Goal: Information Seeking & Learning: Check status

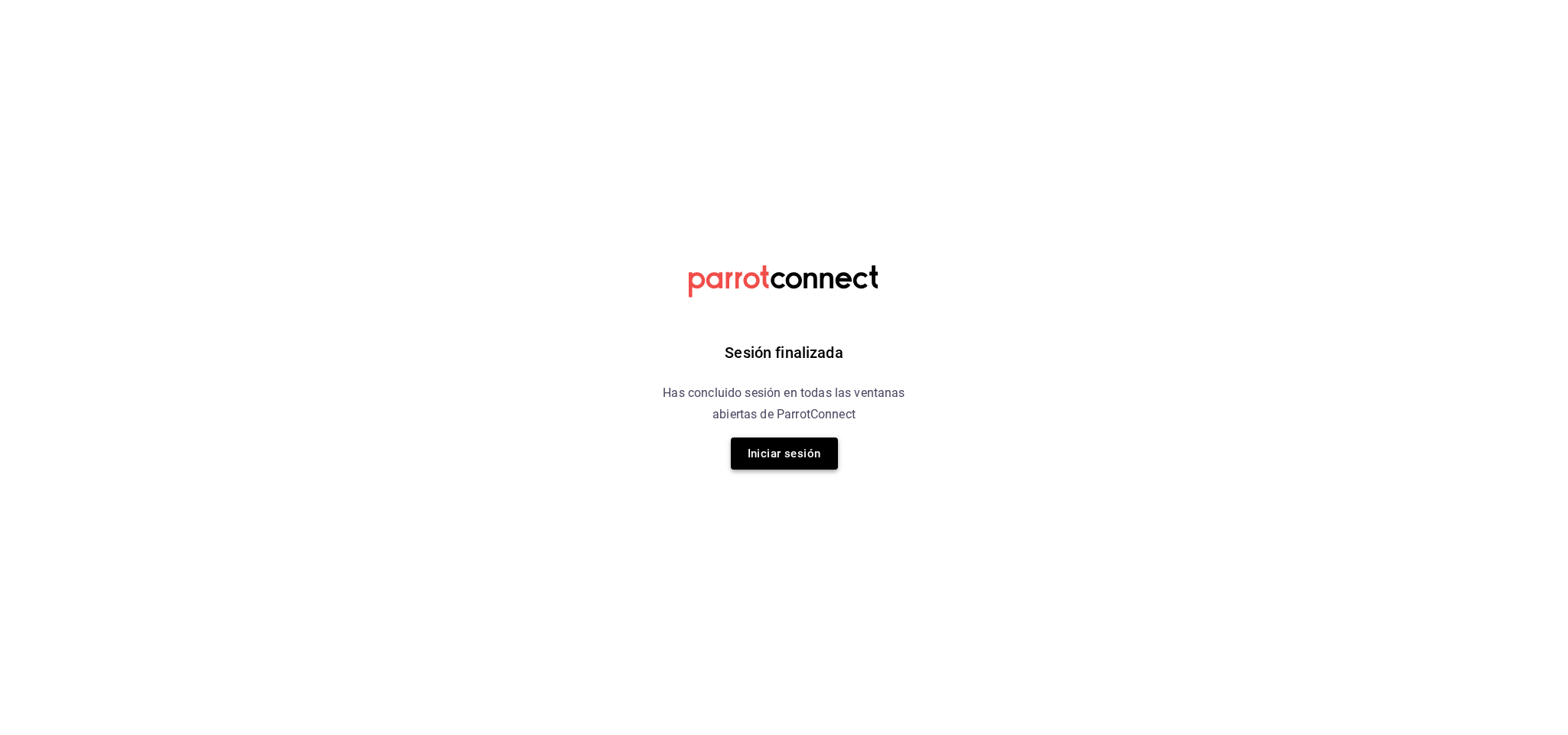
click at [781, 448] on button "Iniciar sesión" at bounding box center [784, 453] width 107 height 32
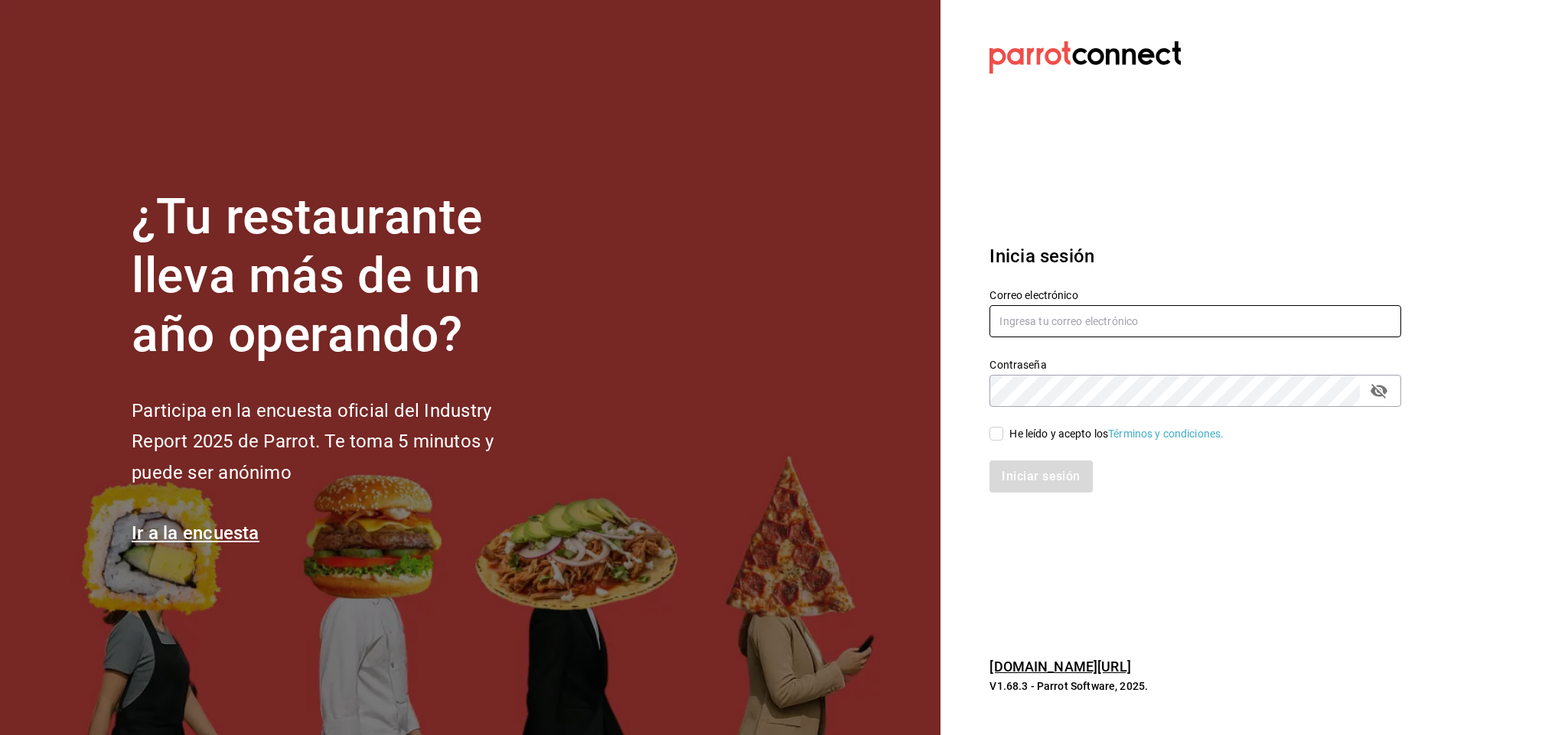
type input "multiuser@napolipizza.com"
click at [998, 434] on input "He leído y acepto los Términos y condiciones." at bounding box center [996, 434] width 14 height 14
checkbox input "true"
click at [1008, 464] on button "Iniciar sesión" at bounding box center [1041, 476] width 104 height 32
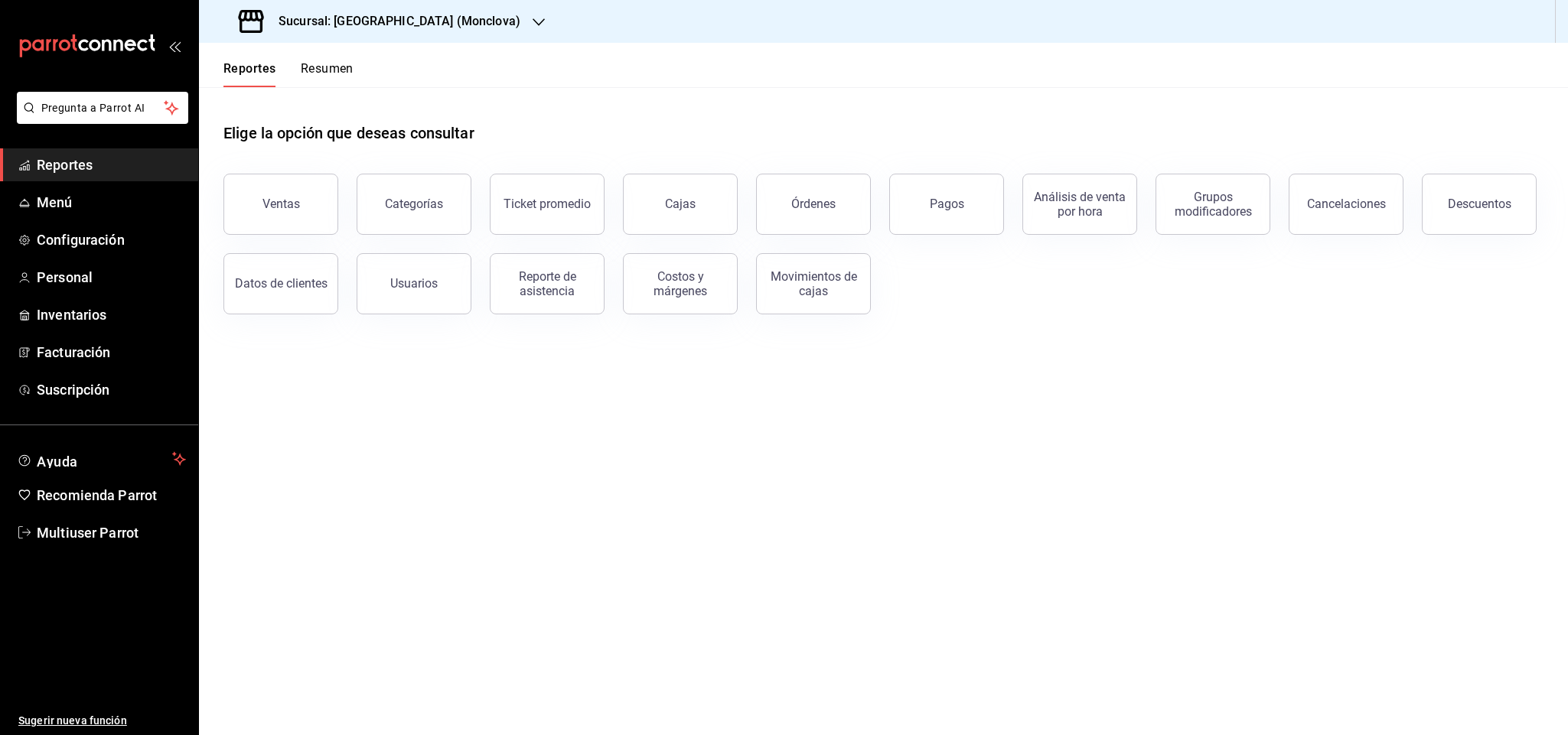
click at [350, 21] on h3 "Sucursal: [GEOGRAPHIC_DATA] (Monclova)" at bounding box center [393, 21] width 254 height 18
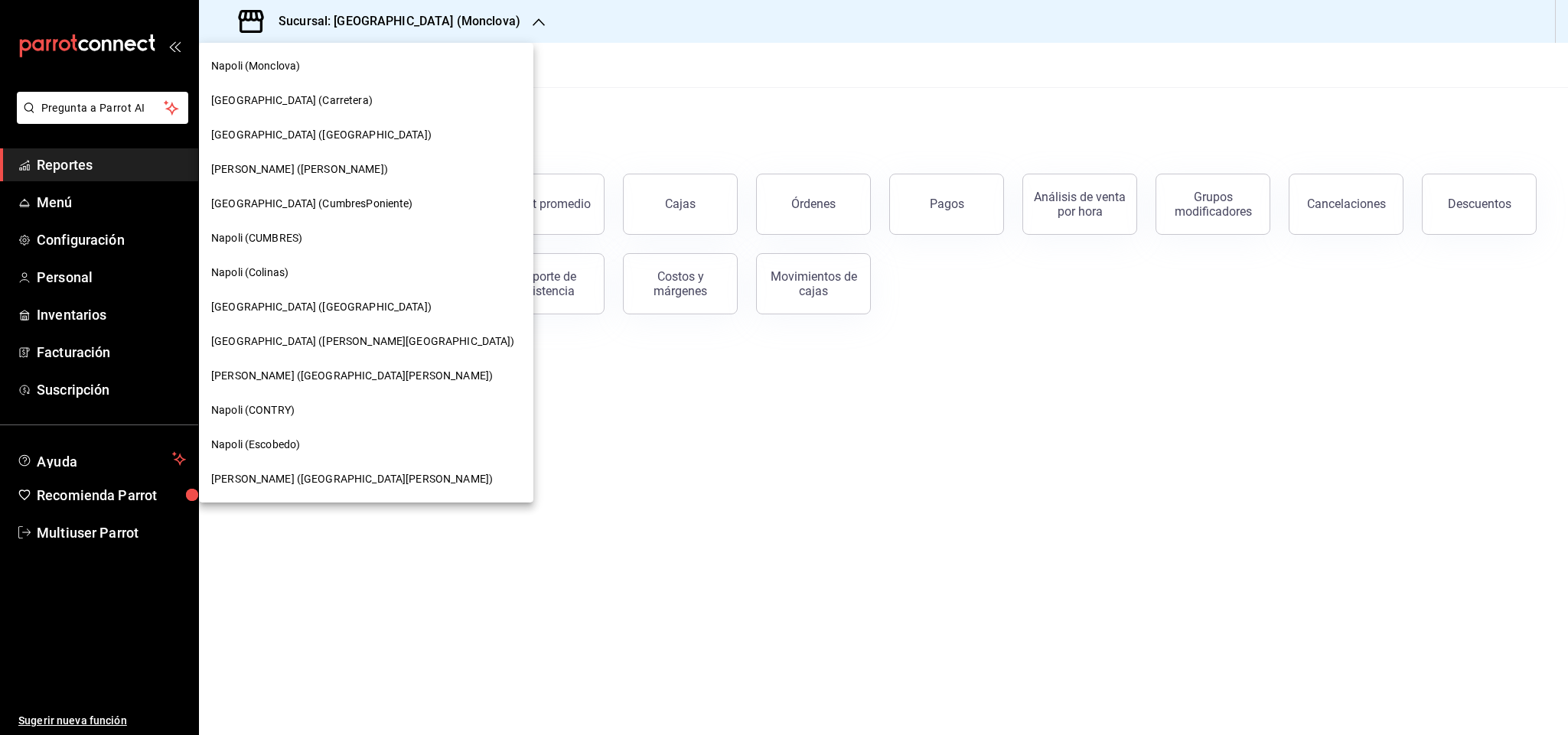
click at [539, 120] on div at bounding box center [784, 368] width 1568 height 735
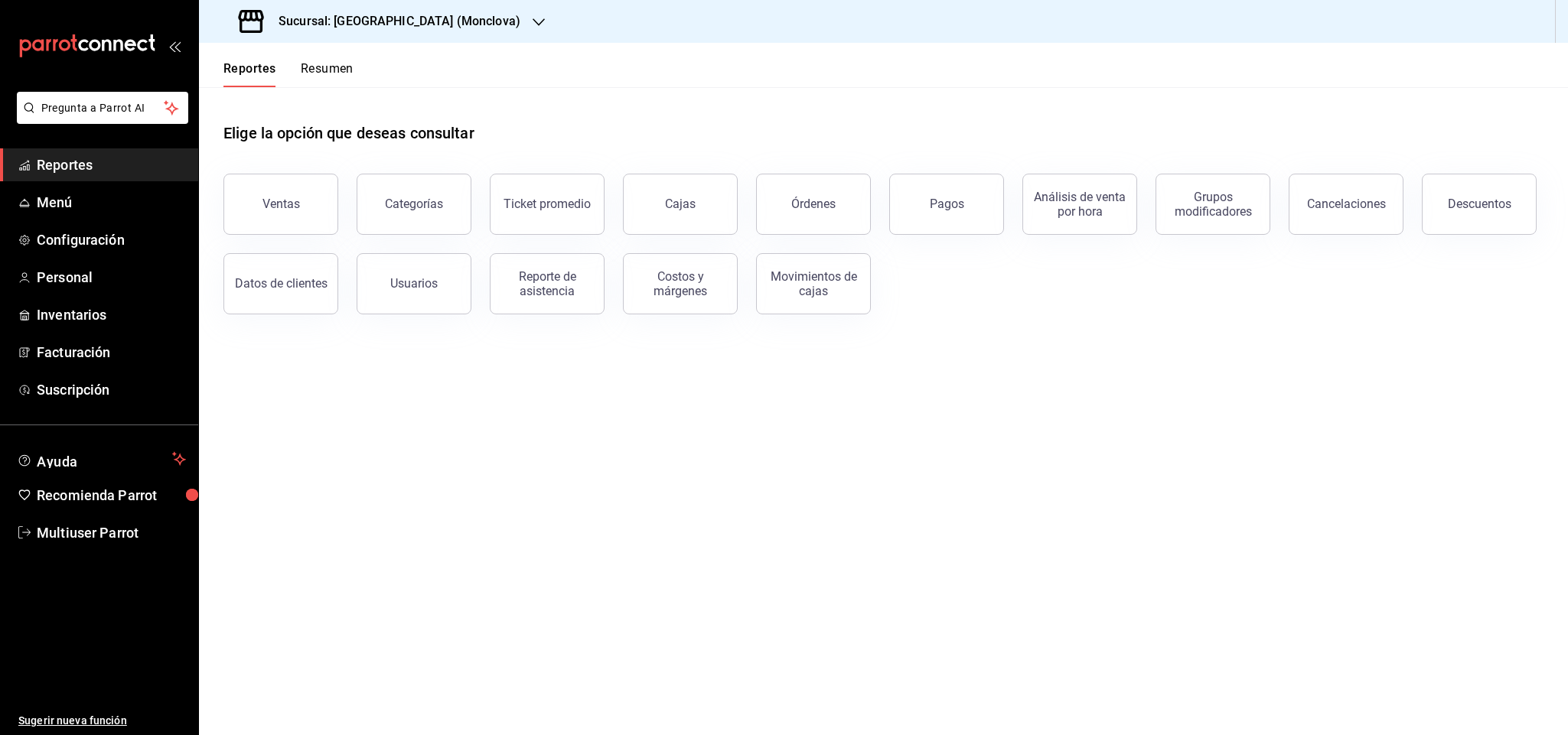
click at [74, 173] on span "Reportes" at bounding box center [111, 164] width 150 height 20
click at [485, 370] on main "Elige la opción que deseas consultar Ventas Categorías Ticket promedio Cajas Ór…" at bounding box center [882, 411] width 1369 height 648
click at [359, 16] on h3 "Sucursal: [GEOGRAPHIC_DATA] (Monclova)" at bounding box center [393, 21] width 254 height 18
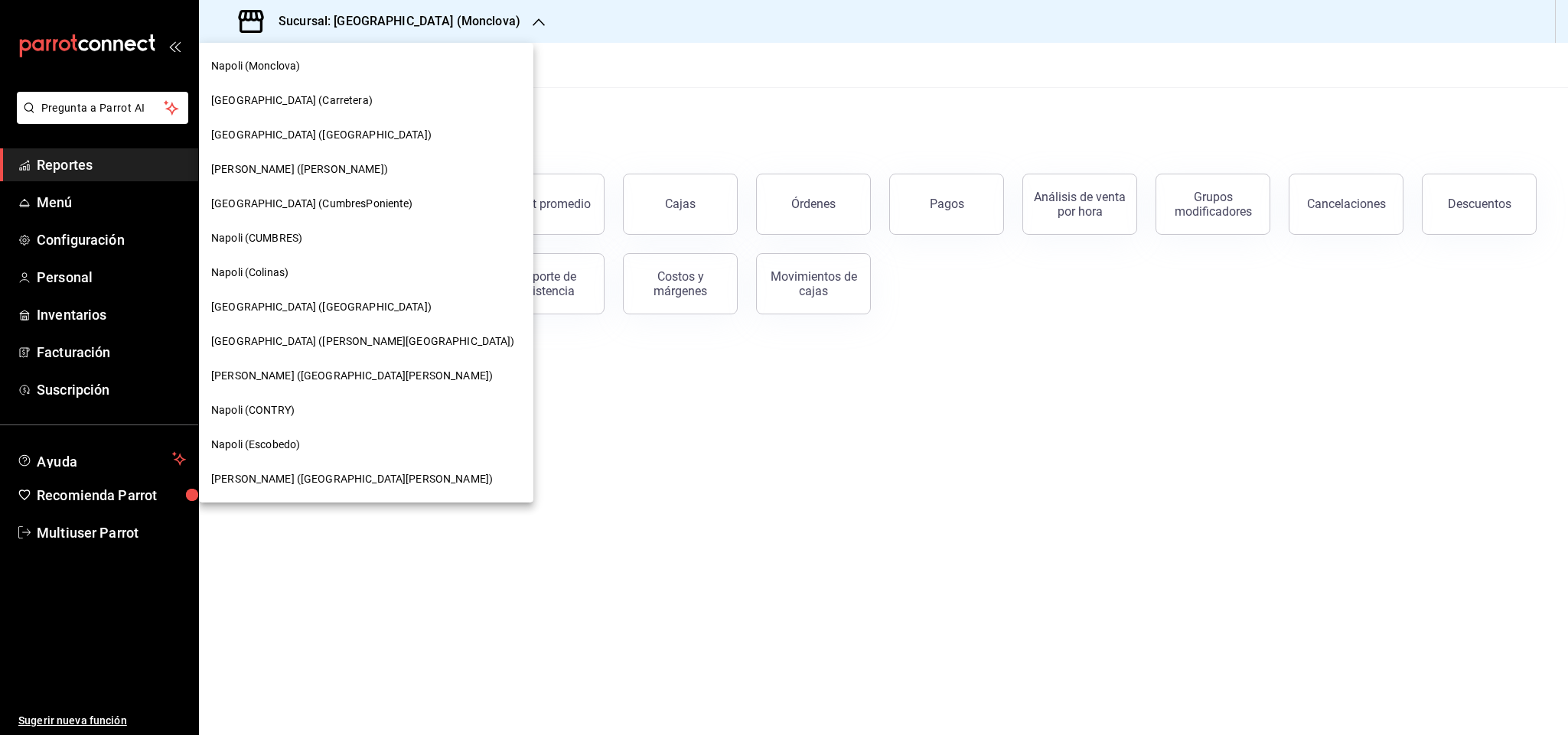
click at [498, 78] on div at bounding box center [784, 368] width 1568 height 735
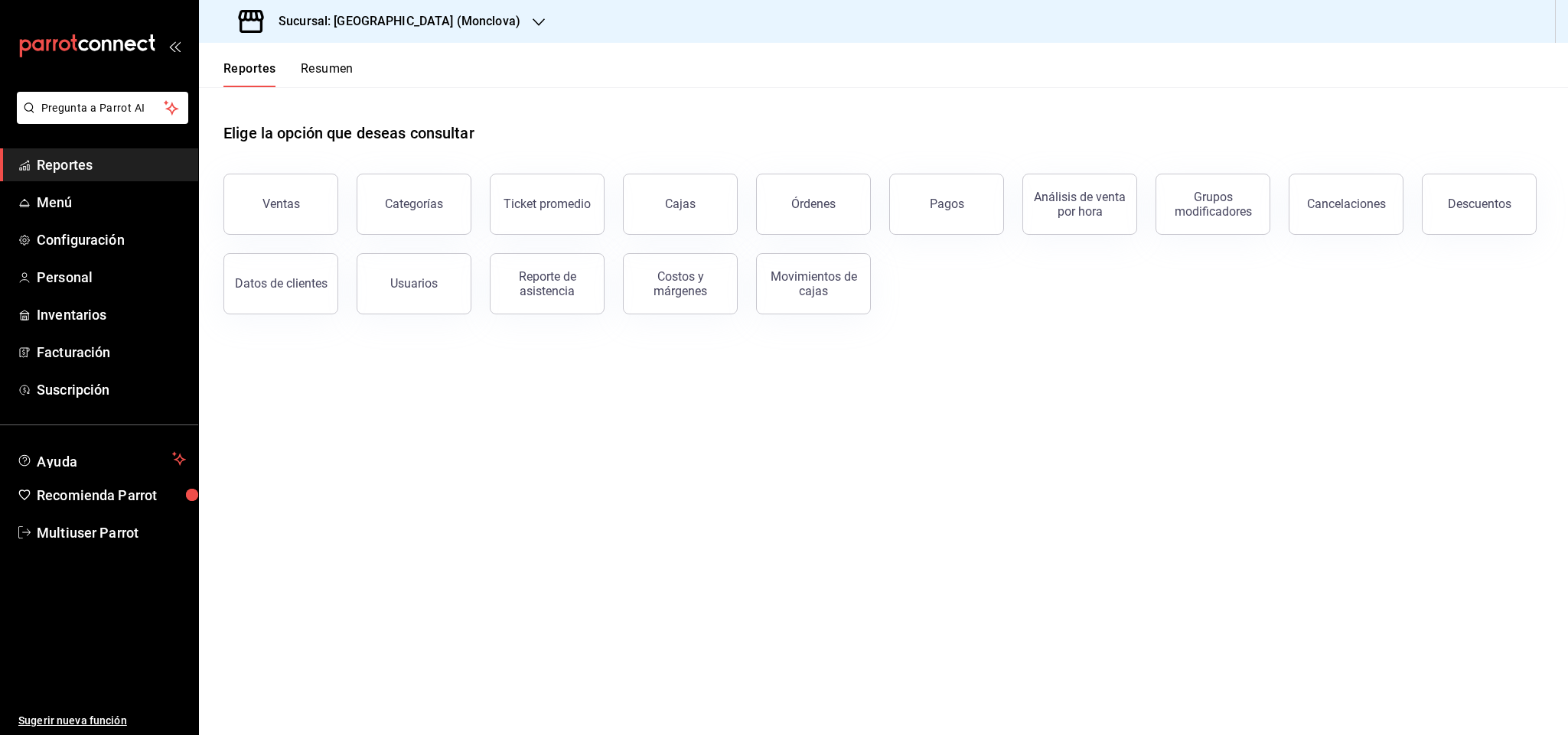
click at [404, 26] on h3 "Sucursal: [GEOGRAPHIC_DATA] (Monclova)" at bounding box center [393, 21] width 254 height 18
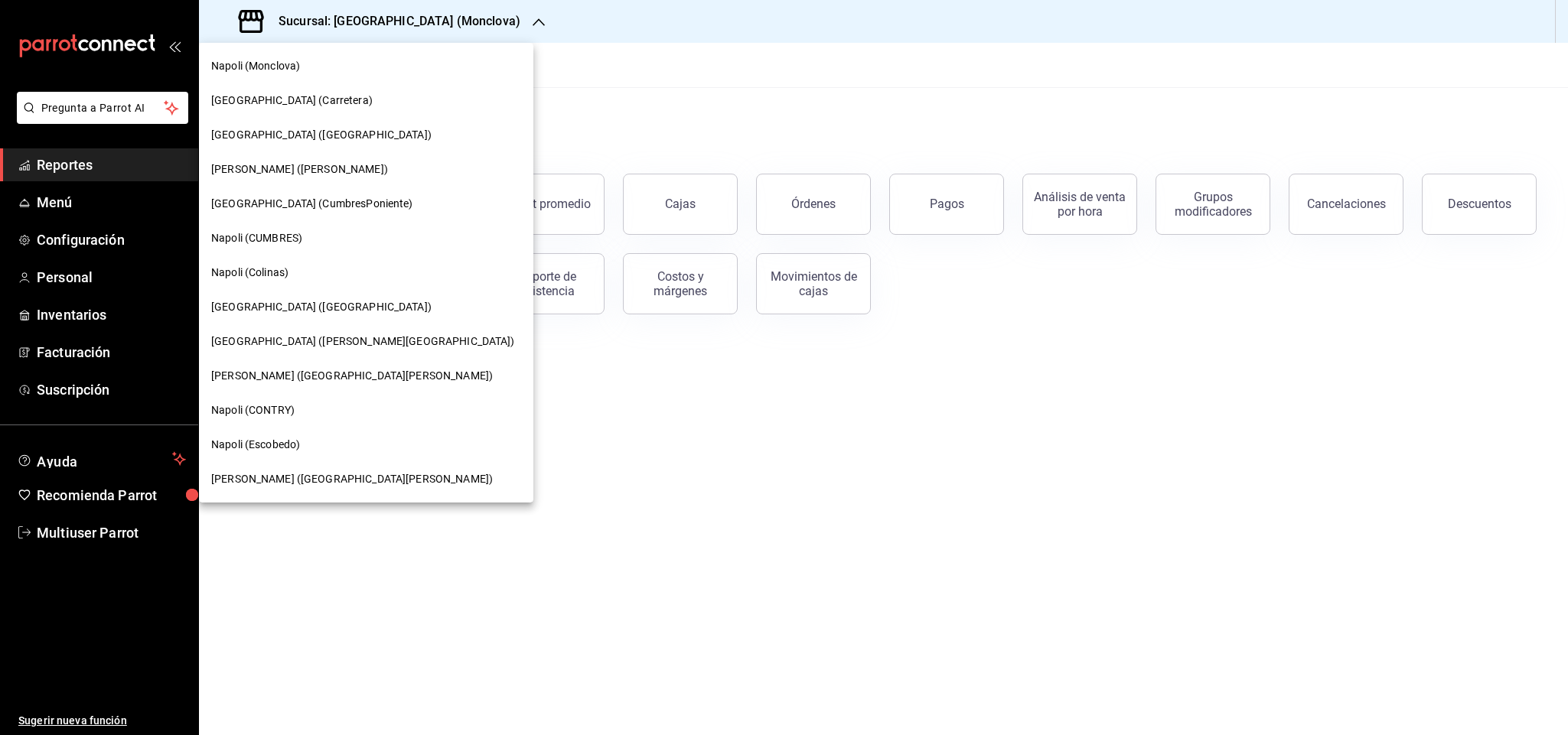
click at [565, 109] on div at bounding box center [784, 368] width 1568 height 735
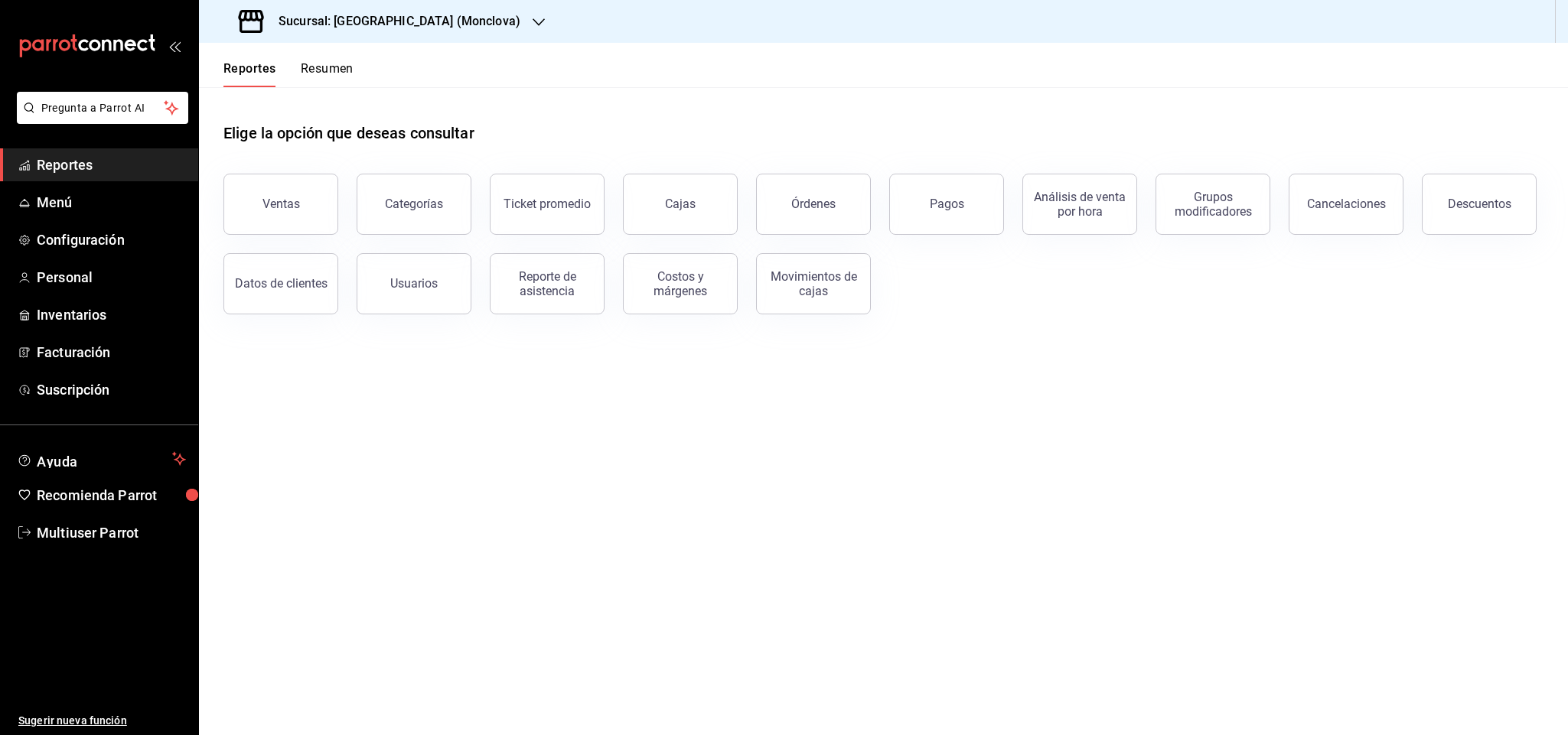
click at [440, 114] on div "Elige la opción que deseas consultar" at bounding box center [883, 121] width 1320 height 68
click at [359, 142] on h1 "Elige la opción que deseas consultar" at bounding box center [348, 133] width 251 height 23
click at [114, 162] on span "Reportes" at bounding box center [111, 164] width 150 height 20
click at [280, 195] on button "Ventas" at bounding box center [280, 204] width 114 height 61
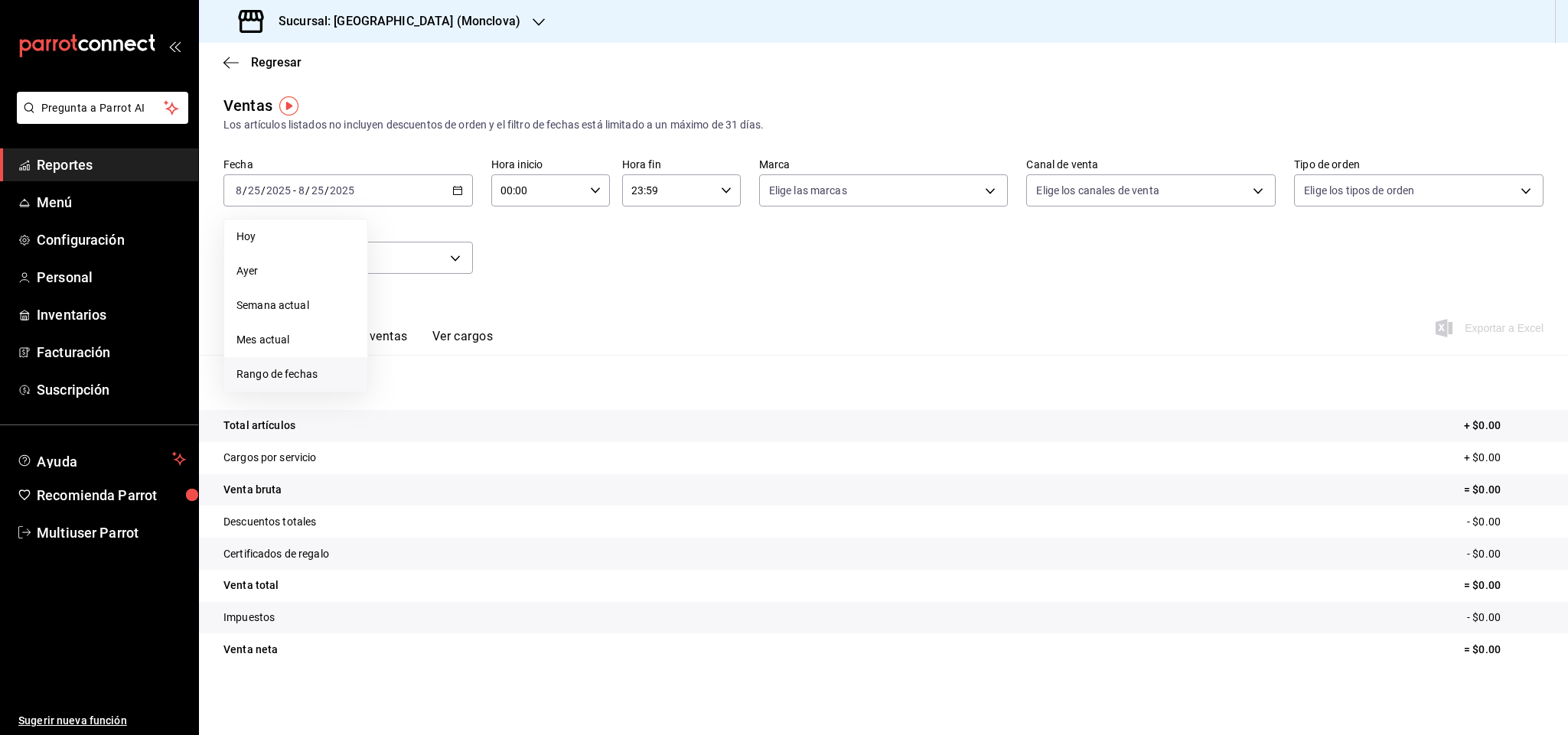
click at [315, 381] on span "Rango de fechas" at bounding box center [295, 375] width 118 height 16
click at [418, 243] on span "[DATE]" at bounding box center [402, 246] width 32 height 12
click at [420, 267] on button "January" at bounding box center [418, 275] width 64 height 28
click at [448, 292] on button "1" at bounding box center [453, 292] width 27 height 28
click at [501, 422] on button "31" at bounding box center [508, 427] width 27 height 28
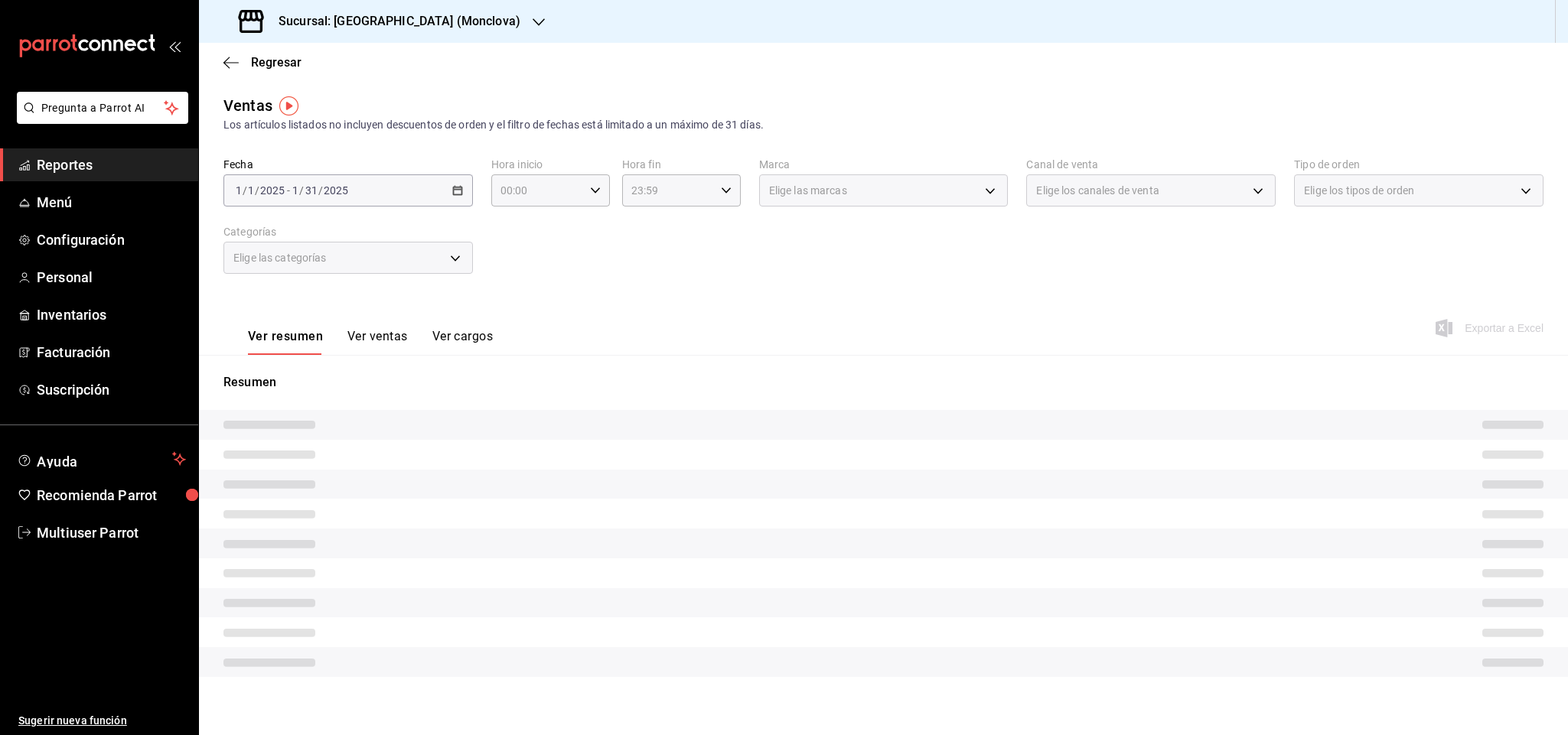
click at [445, 189] on div "[DATE] [DATE] - [DATE] [DATE]" at bounding box center [347, 190] width 249 height 32
click at [412, 120] on div "Los artículos listados no incluyen descuentos de orden y el filtro de fechas es…" at bounding box center [883, 125] width 1320 height 16
click at [468, 122] on div "Los artículos listados no incluyen descuentos de orden y el filtro de fechas es…" at bounding box center [883, 125] width 1320 height 16
drag, startPoint x: 808, startPoint y: 122, endPoint x: 295, endPoint y: 129, distance: 513.0
click at [295, 129] on div "Los artículos listados no incluyen descuentos de orden y el filtro de fechas es…" at bounding box center [883, 125] width 1320 height 16
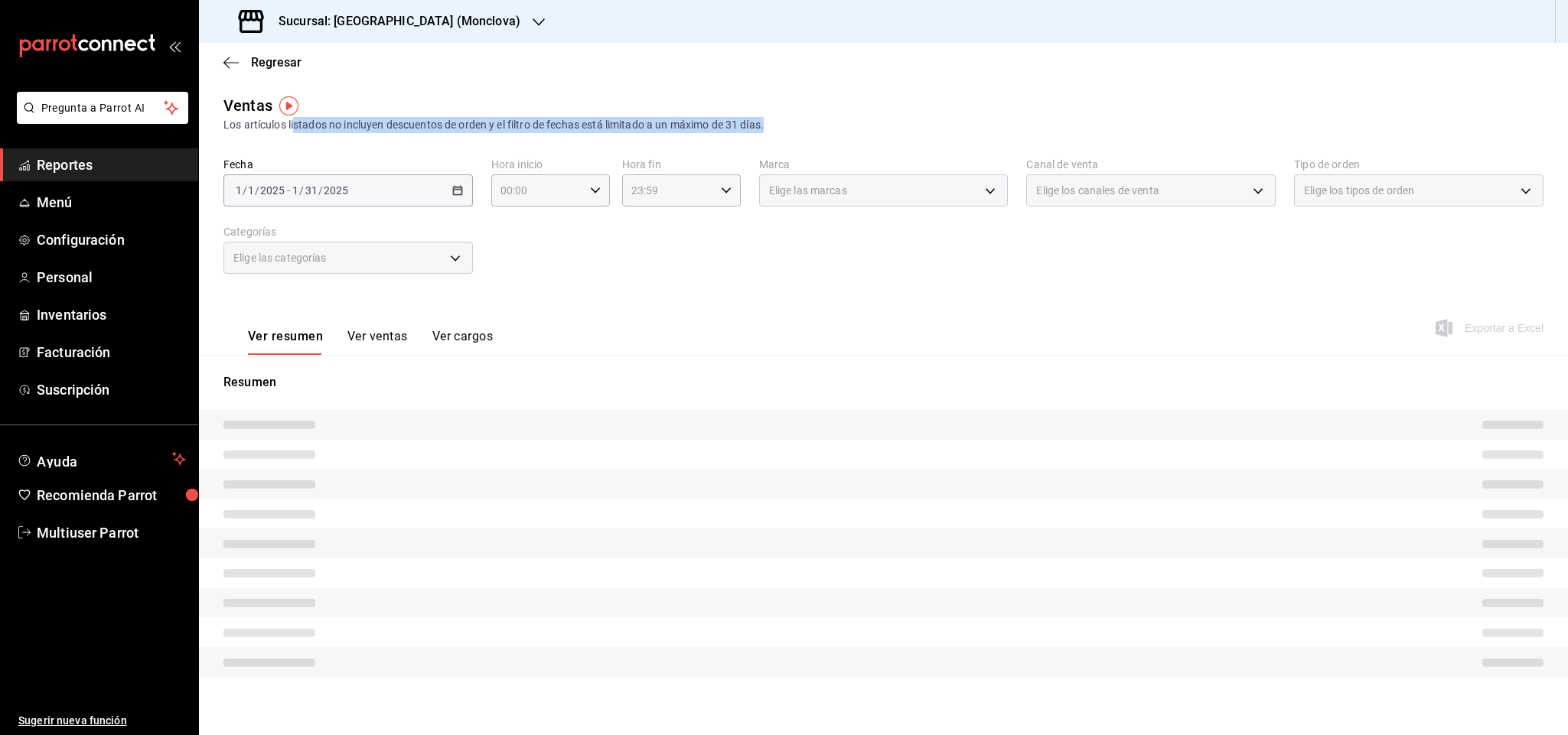
click at [295, 129] on div "Los artículos listados no incluyen descuentos de orden y el filtro de fechas es…" at bounding box center [883, 125] width 1320 height 16
click at [809, 131] on div "Los artículos listados no incluyen descuentos de orden y el filtro de fechas es…" at bounding box center [883, 125] width 1320 height 16
click at [809, 127] on div "Los artículos listados no incluyen descuentos de orden y el filtro de fechas es…" at bounding box center [883, 125] width 1320 height 16
drag, startPoint x: 809, startPoint y: 127, endPoint x: 686, endPoint y: 131, distance: 123.1
click at [686, 131] on div "Los artículos listados no incluyen descuentos de orden y el filtro de fechas es…" at bounding box center [883, 125] width 1320 height 16
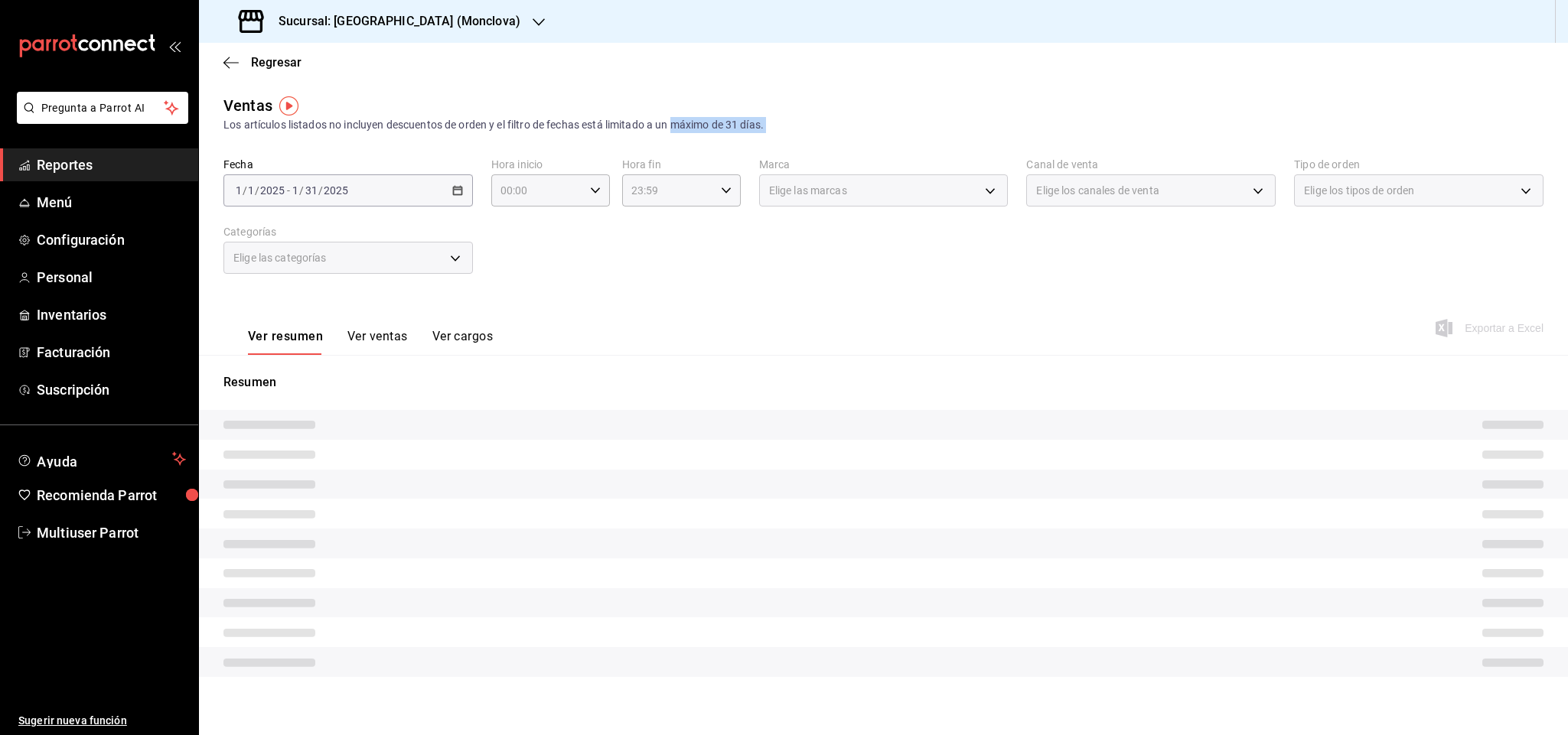
click at [717, 122] on div "Los artículos listados no incluyen descuentos de orden y el filtro de fechas es…" at bounding box center [883, 125] width 1320 height 16
drag, startPoint x: 769, startPoint y: 136, endPoint x: 740, endPoint y: 128, distance: 30.1
click at [740, 128] on div "Ventas Los artículos listados no incluyen descuentos de orden y el filtro de fe…" at bounding box center [882, 407] width 1369 height 626
click at [765, 119] on div "Los artículos listados no incluyen descuentos de orden y el filtro de fechas es…" at bounding box center [883, 125] width 1320 height 16
click at [794, 136] on div "Ventas Los artículos listados no incluyen descuentos de orden y el filtro de fe…" at bounding box center [882, 407] width 1369 height 626
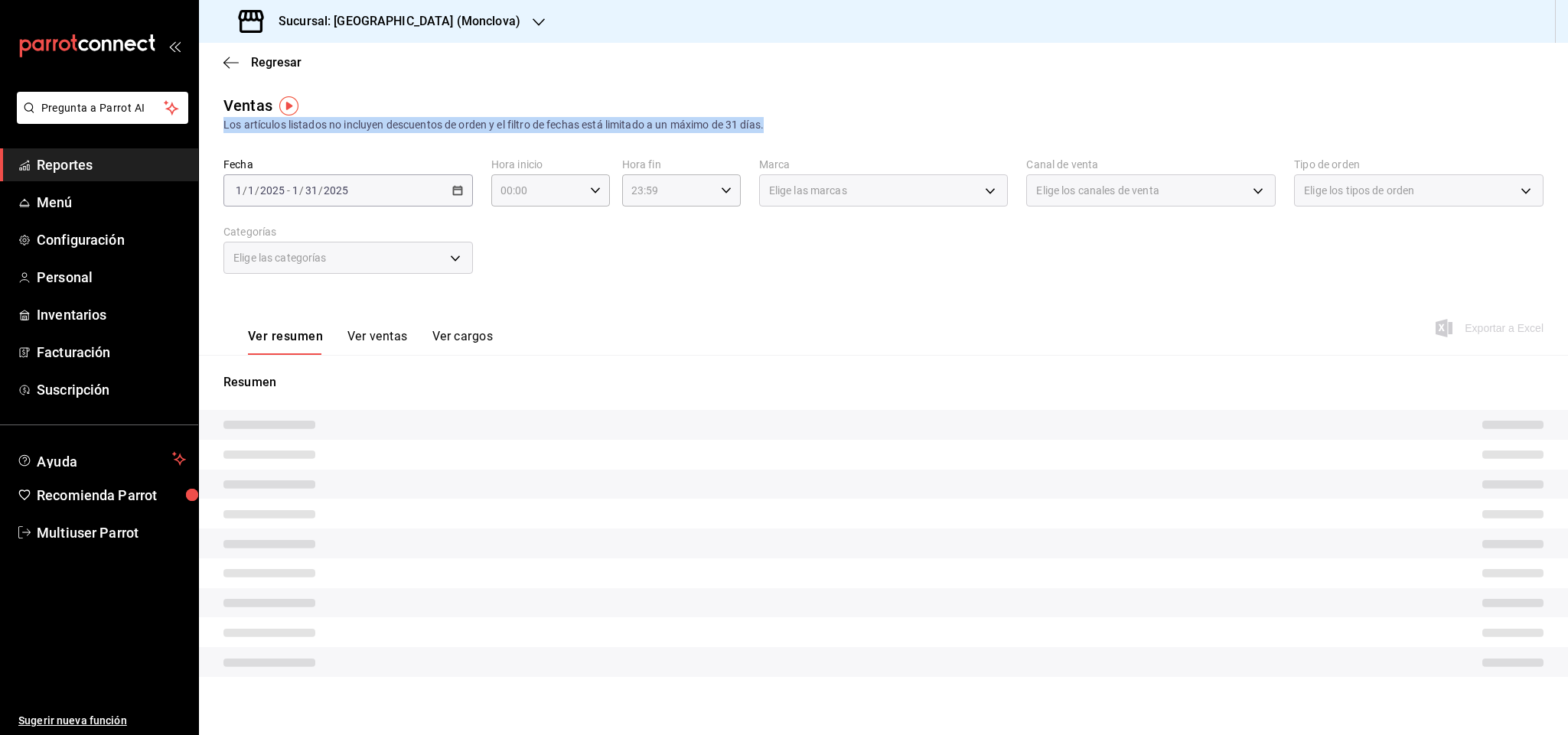
drag, startPoint x: 795, startPoint y: 131, endPoint x: 221, endPoint y: 127, distance: 574.0
click at [221, 128] on div "Ventas Los artículos listados no incluyen descuentos de orden y el filtro de fe…" at bounding box center [882, 407] width 1369 height 626
click at [811, 128] on div "Los artículos listados no incluyen descuentos de orden y el filtro de fechas es…" at bounding box center [883, 125] width 1320 height 16
click at [766, 124] on div "Los artículos listados no incluyen descuentos de orden y el filtro de fechas es…" at bounding box center [883, 125] width 1320 height 16
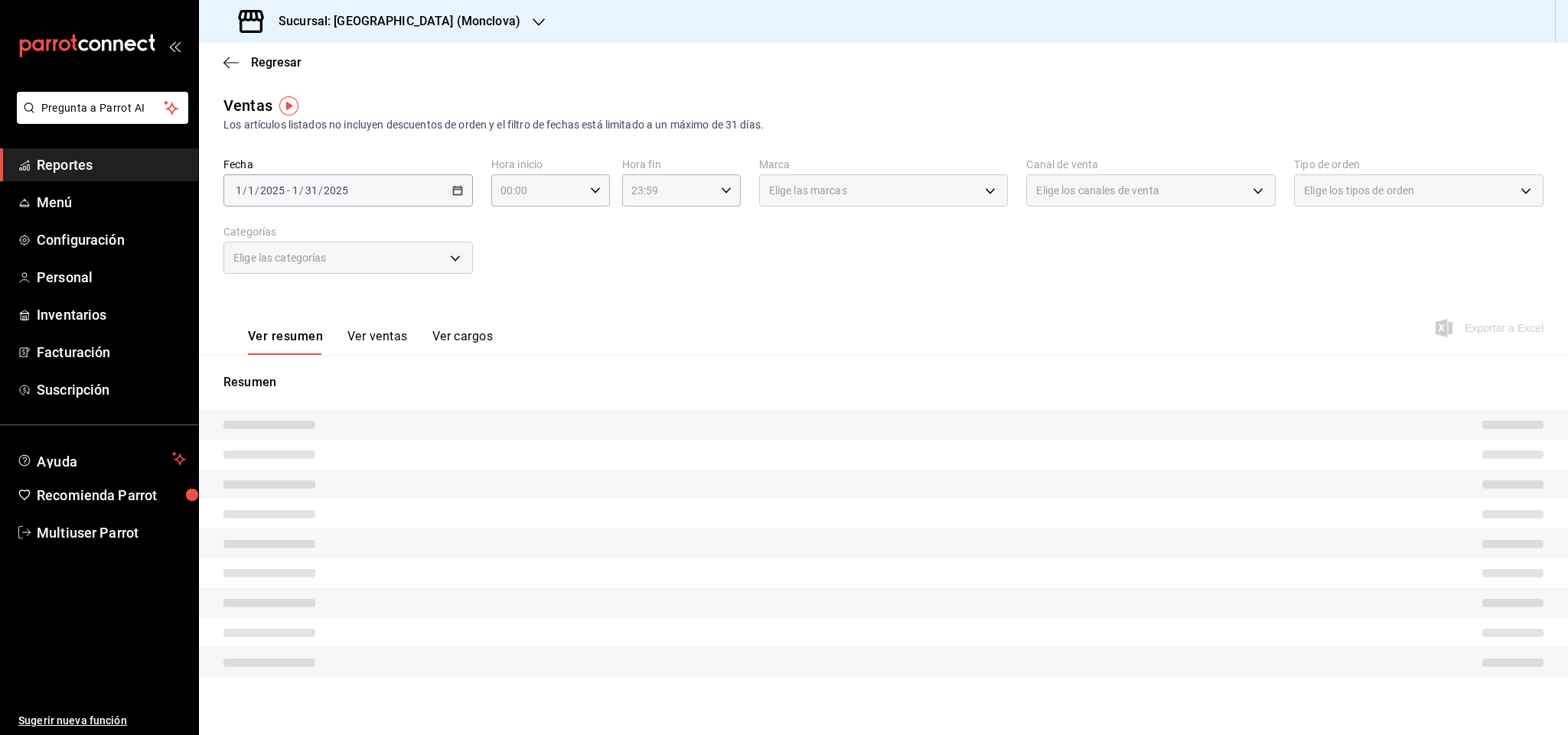
click at [833, 99] on div "Ventas Los artículos listados no incluyen descuentos de orden y el filtro de fe…" at bounding box center [883, 114] width 1320 height 39
click at [790, 127] on div "Los artículos listados no incluyen descuentos de orden y el filtro de fechas es…" at bounding box center [883, 125] width 1320 height 16
click at [766, 128] on div "Los artículos listados no incluyen descuentos de orden y el filtro de fechas es…" at bounding box center [883, 125] width 1320 height 16
click at [797, 124] on div "Los artículos listados no incluyen descuentos de orden y el filtro de fechas es…" at bounding box center [883, 125] width 1320 height 16
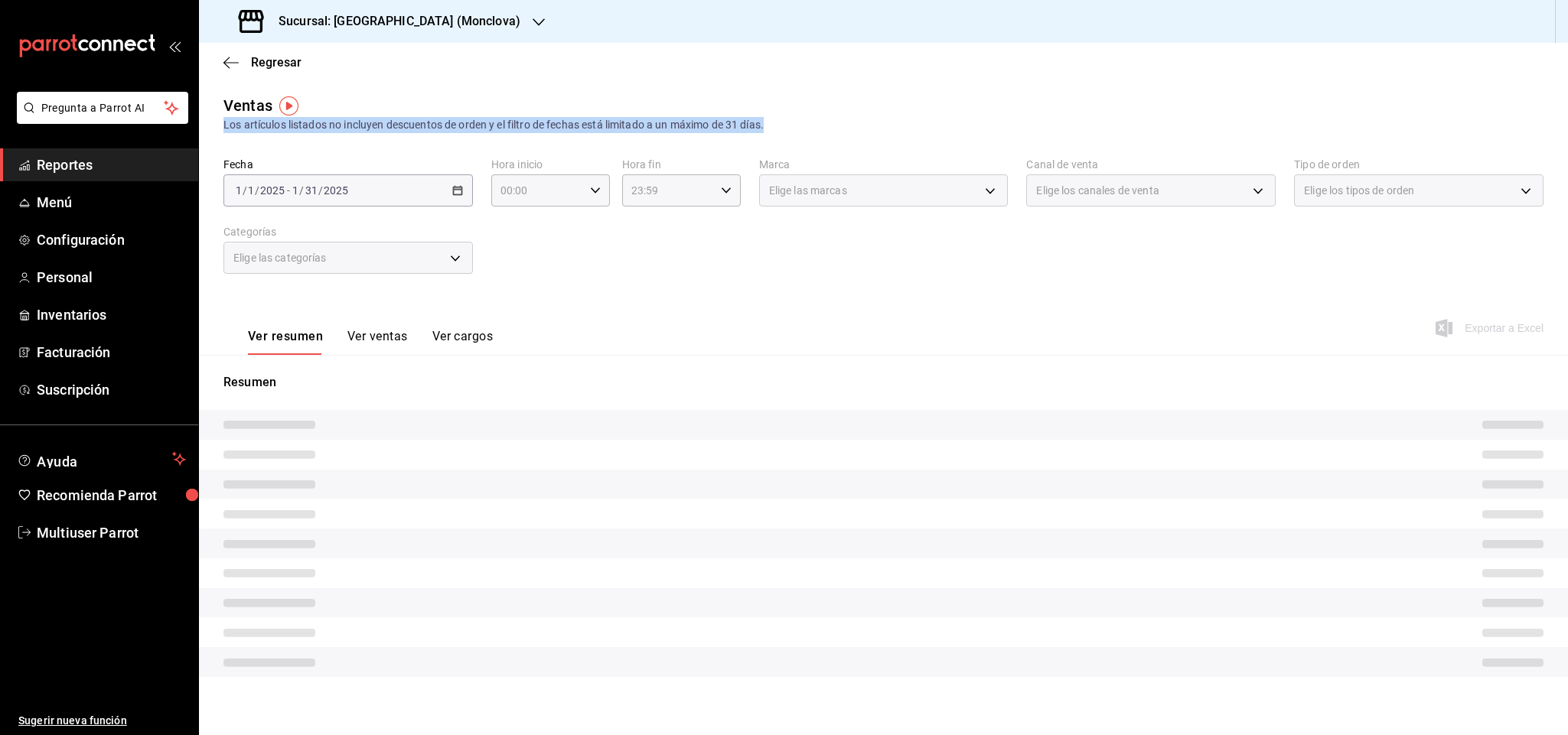
drag, startPoint x: 790, startPoint y: 122, endPoint x: 223, endPoint y: 122, distance: 567.0
click at [223, 122] on div "Los artículos listados no incluyen descuentos de orden y el filtro de fechas es…" at bounding box center [883, 125] width 1320 height 16
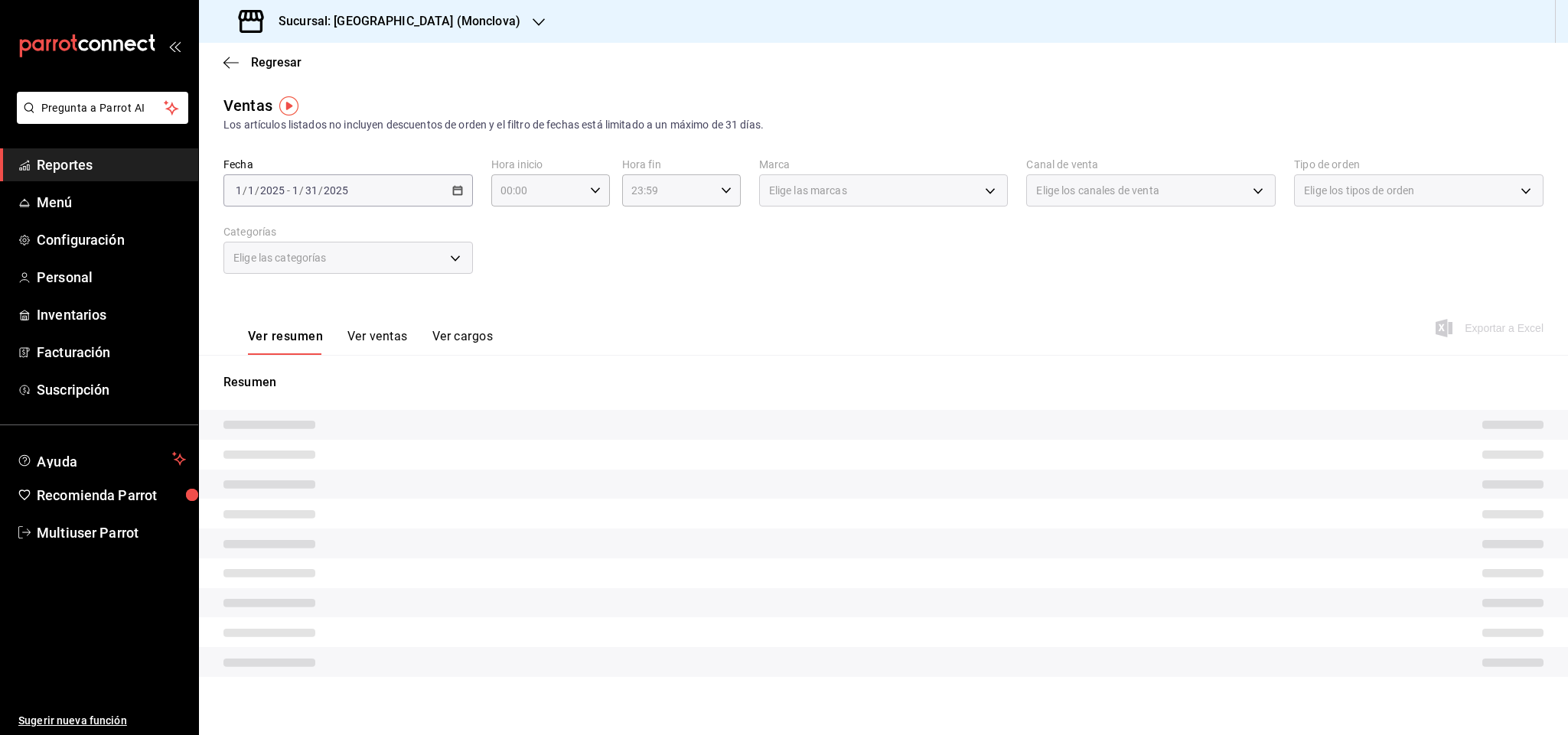
click at [295, 139] on div "Ventas Los artículos listados no incluyen descuentos de orden y el filtro de fe…" at bounding box center [882, 407] width 1369 height 626
click at [477, 207] on div "Fecha [DATE] [DATE] - [DATE] [DATE] Hora inicio 00:00 Hora inicio Hora fin 23:5…" at bounding box center [883, 225] width 1320 height 135
click at [366, 345] on button "Ver ventas" at bounding box center [377, 342] width 60 height 26
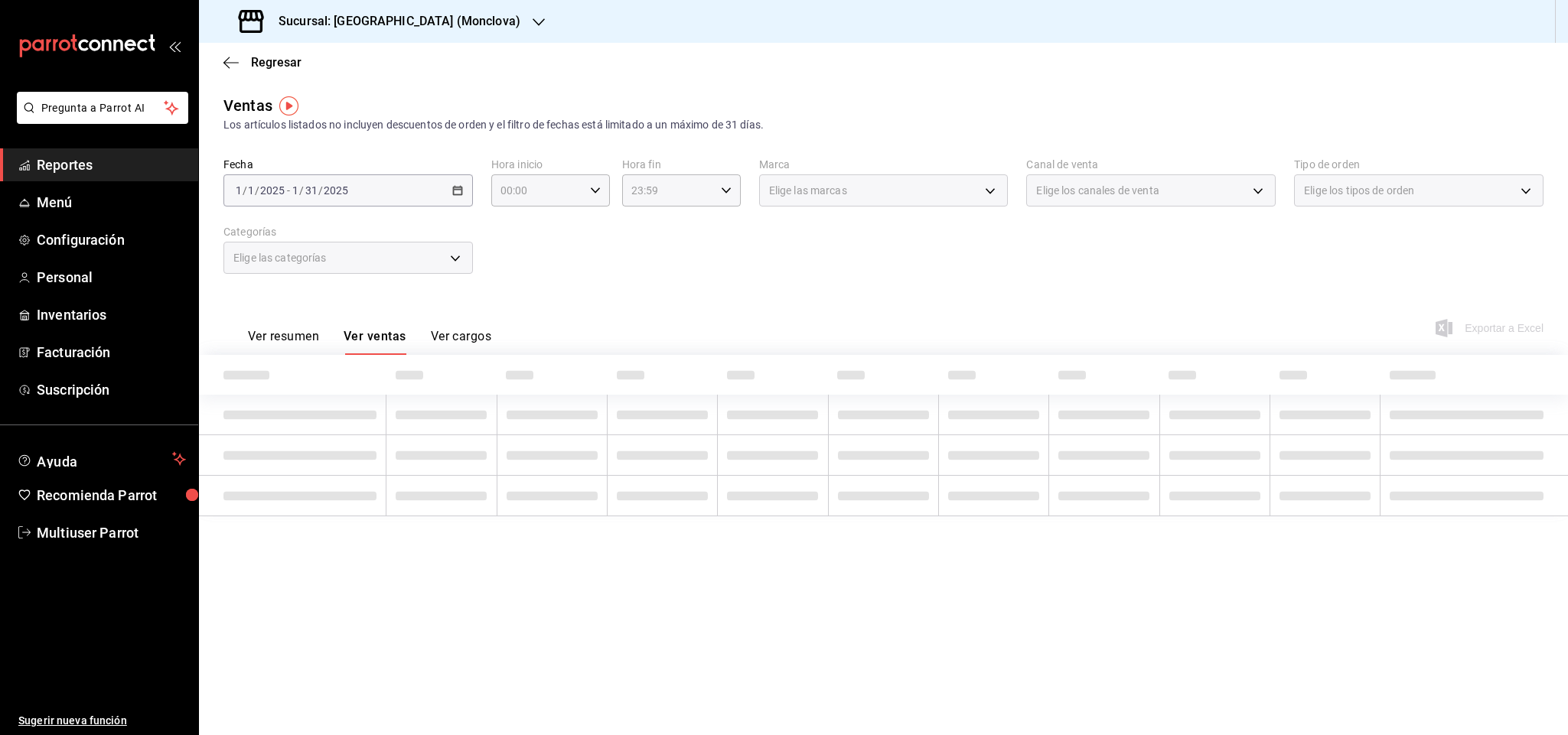
click at [349, 342] on button "Ver ventas" at bounding box center [375, 342] width 63 height 26
click at [298, 335] on button "Ver resumen" at bounding box center [283, 342] width 71 height 26
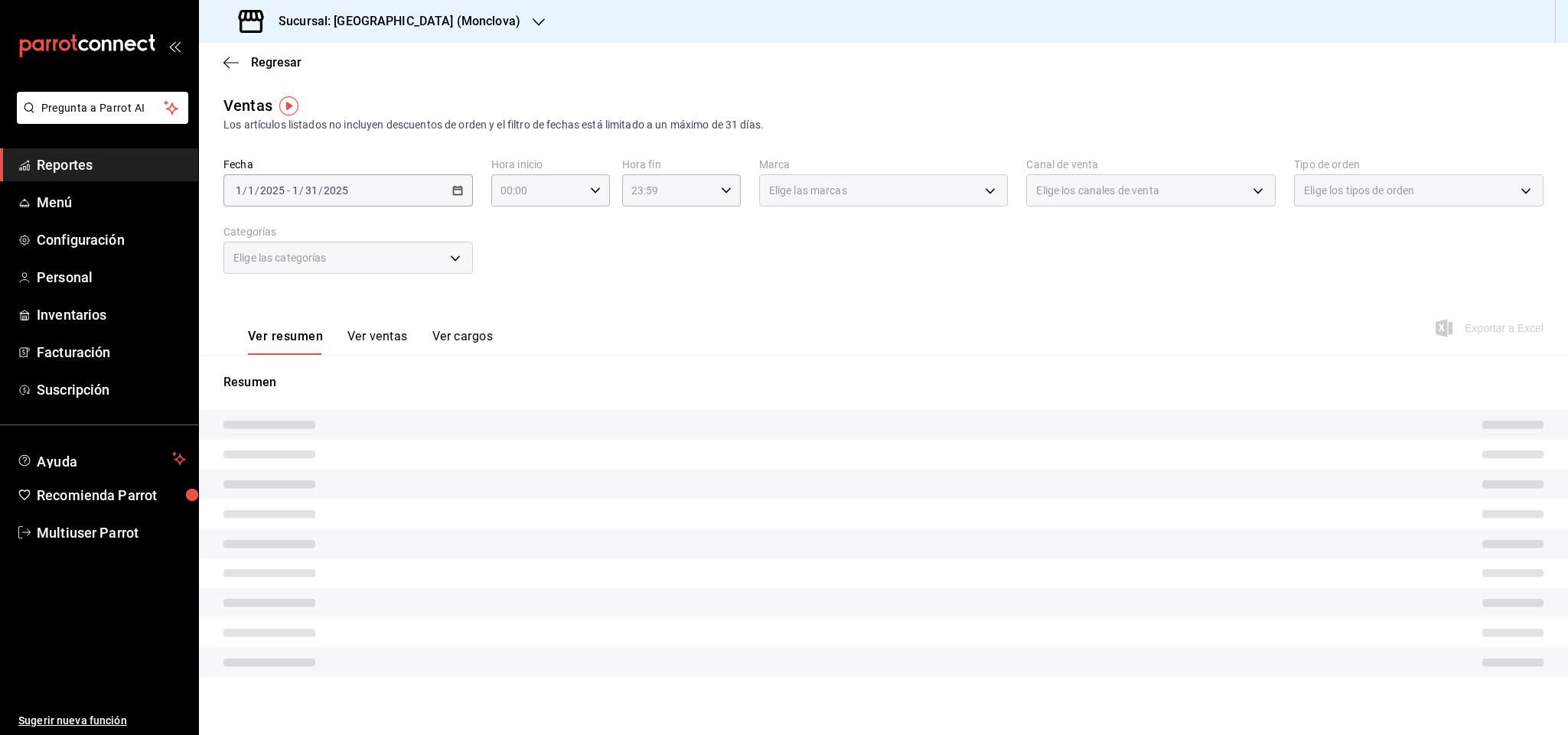
click at [596, 287] on div "Fecha [DATE] [DATE] - [DATE] [DATE] Hora inicio 00:00 Hora inicio Hora fin 23:5…" at bounding box center [883, 225] width 1320 height 135
click at [496, 127] on div "Los artículos listados no incluyen descuentos de orden y el filtro de fechas es…" at bounding box center [883, 125] width 1320 height 16
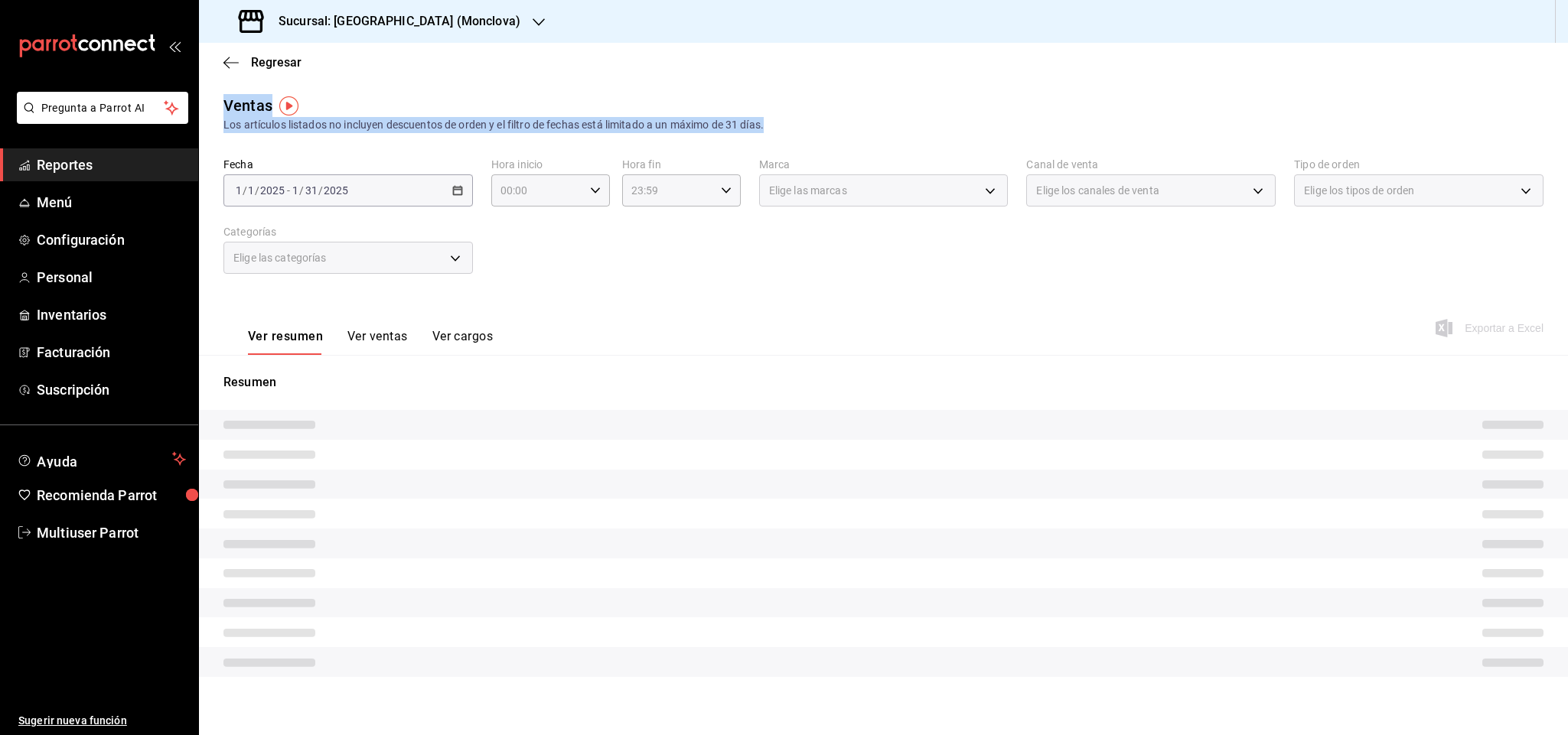
drag, startPoint x: 762, startPoint y: 127, endPoint x: 223, endPoint y: 113, distance: 539.2
click at [223, 113] on div "Ventas Los artículos listados no incluyen descuentos de orden y el filtro de fe…" at bounding box center [883, 114] width 1320 height 39
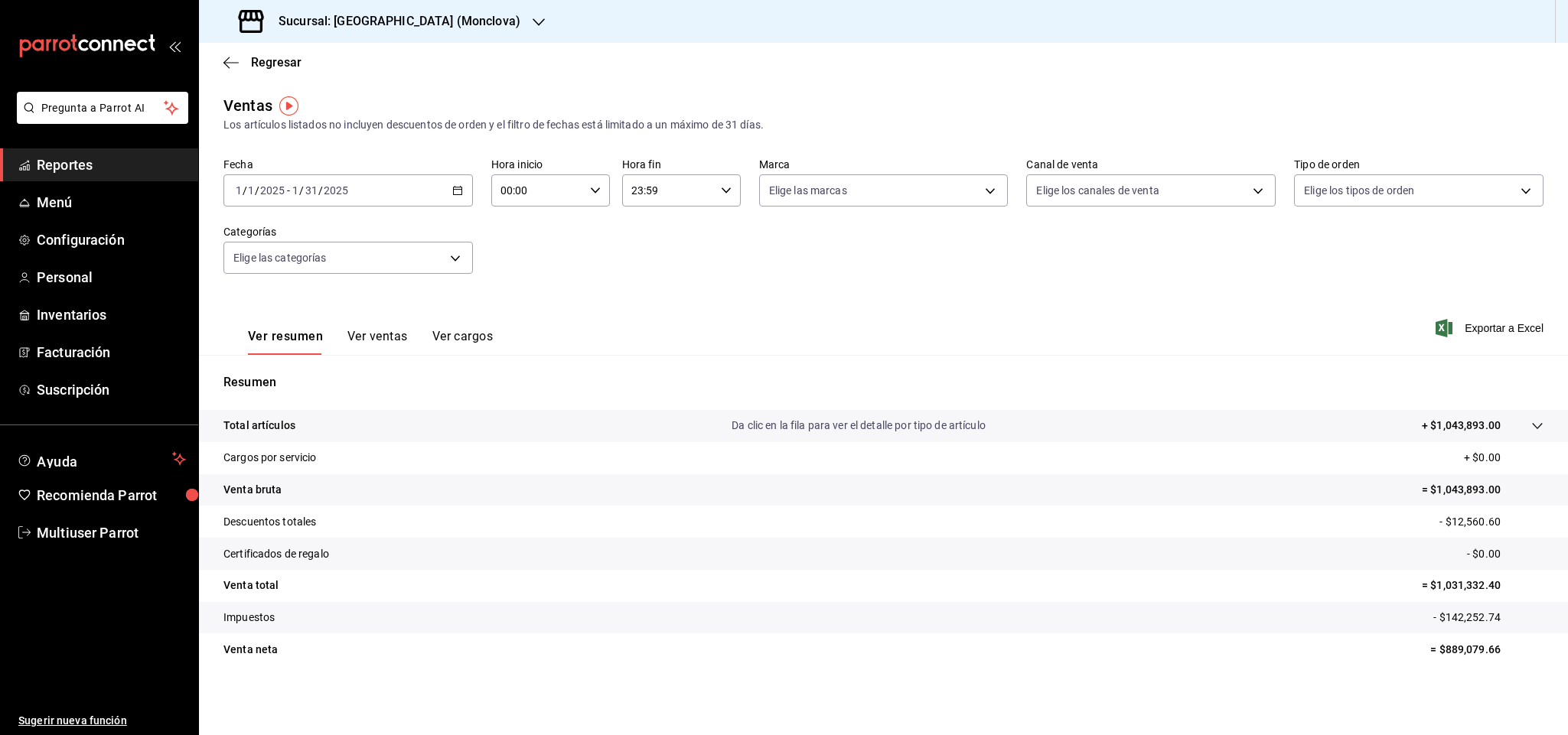
click at [728, 315] on div "Ver resumen Ver ventas Ver cargos Exportar a Excel" at bounding box center [882, 323] width 1369 height 63
click at [1526, 422] on div at bounding box center [1522, 425] width 42 height 16
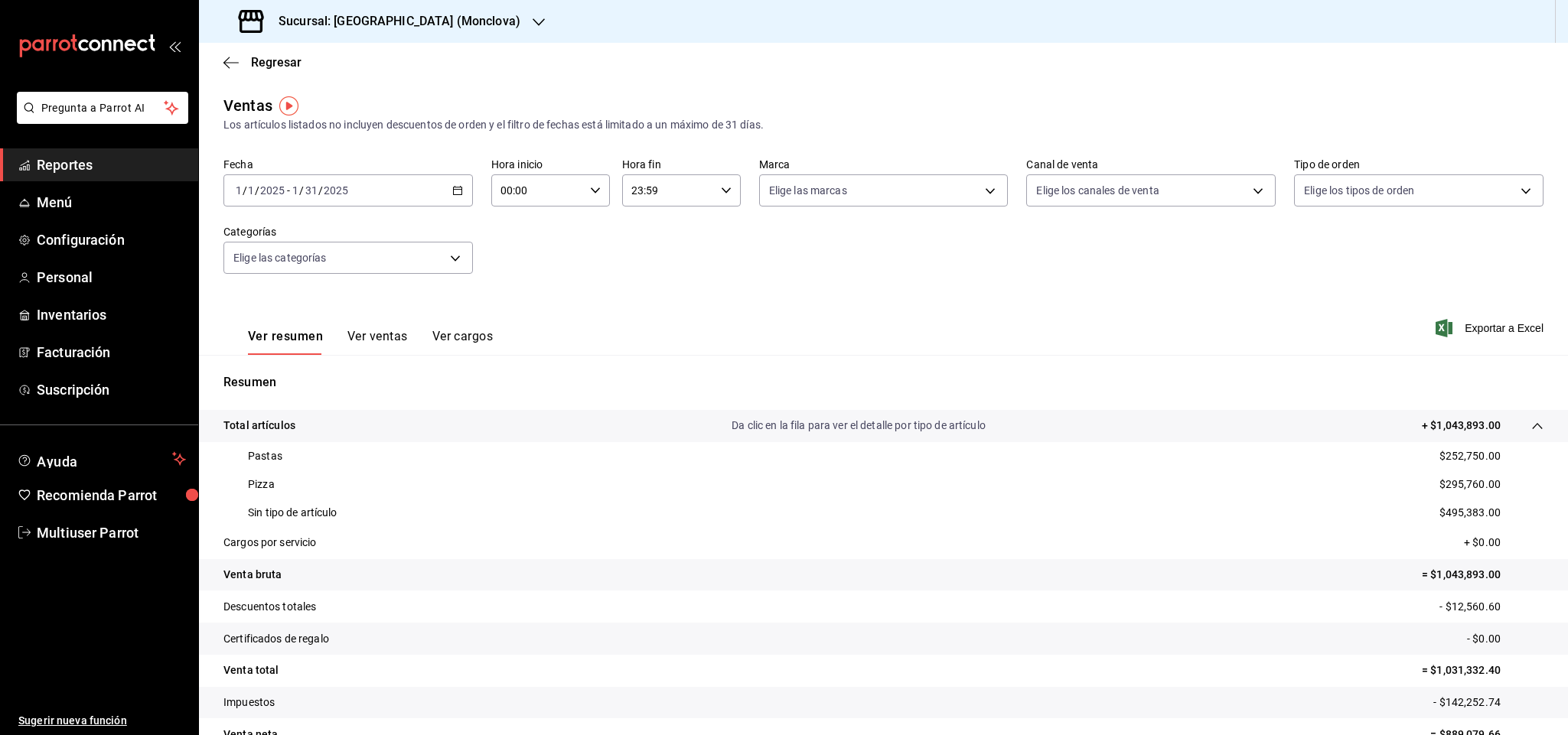
click at [1526, 422] on tr "Total artículos Da clic en la fila para ver el detalle por tipo de artículo + $…" at bounding box center [882, 425] width 1369 height 32
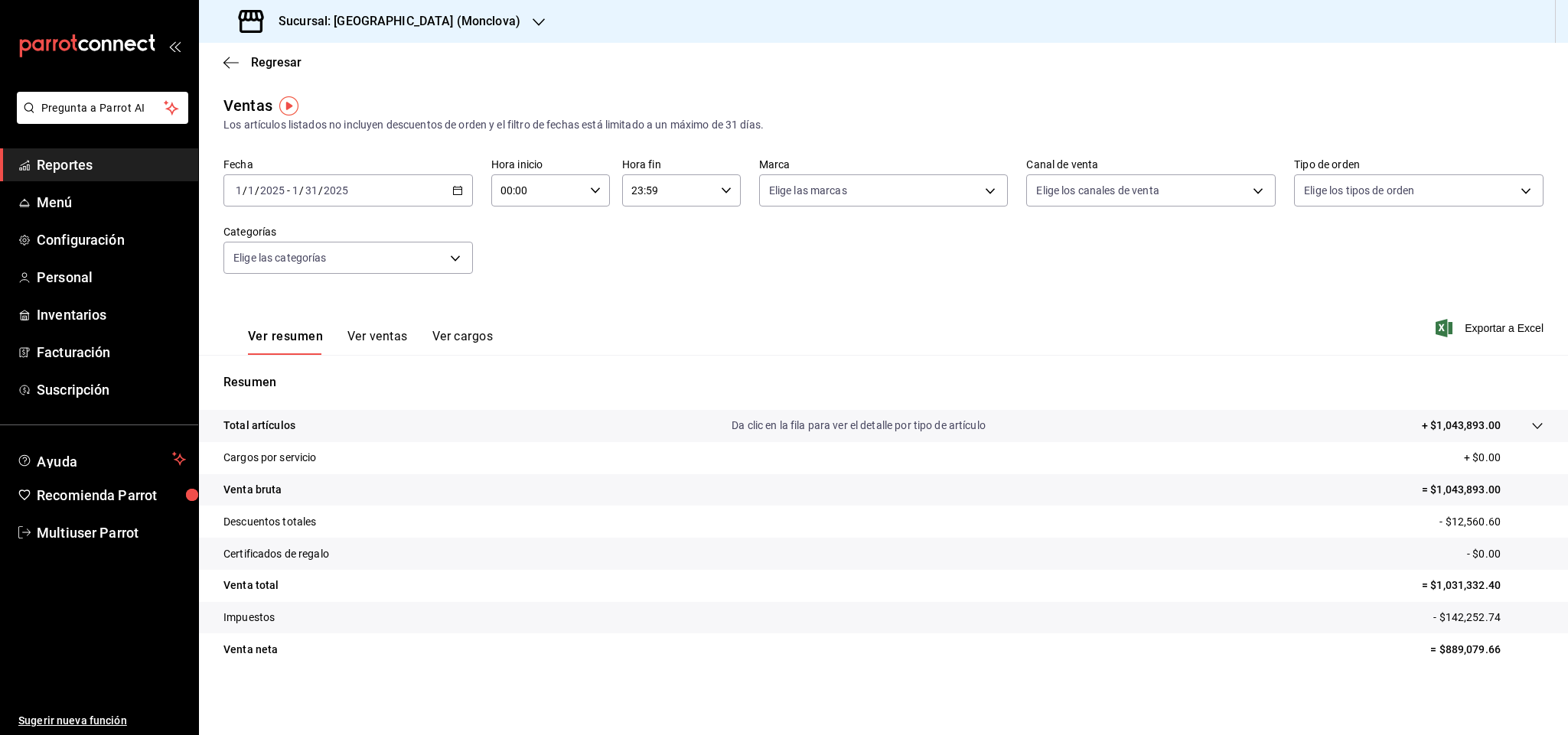
click at [1066, 66] on div "Regresar" at bounding box center [882, 62] width 1369 height 39
